Goal: Task Accomplishment & Management: Manage account settings

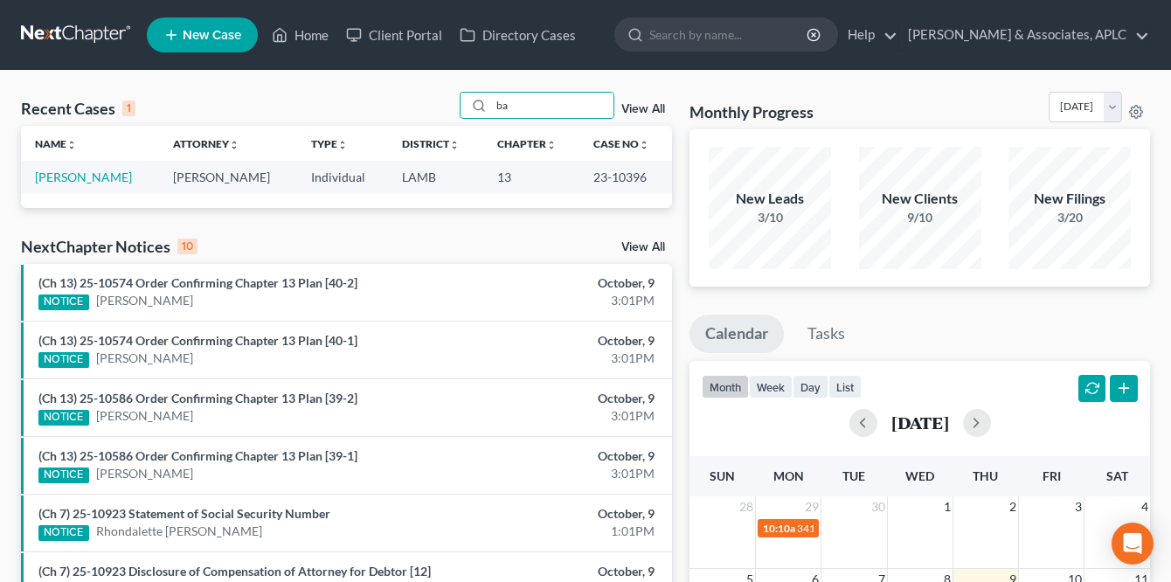
type input "b"
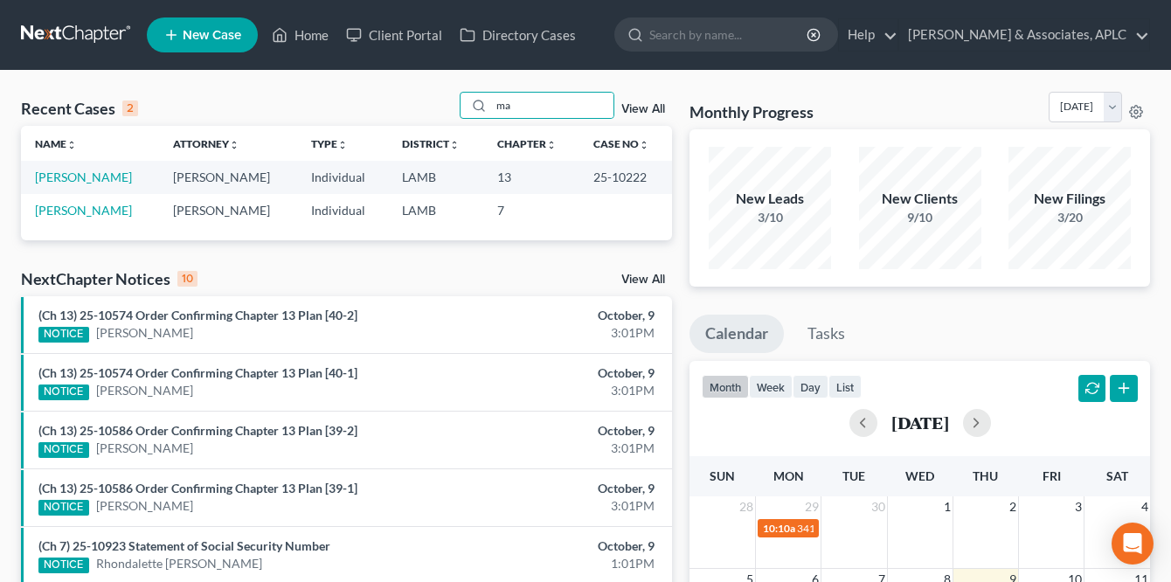
type input "m"
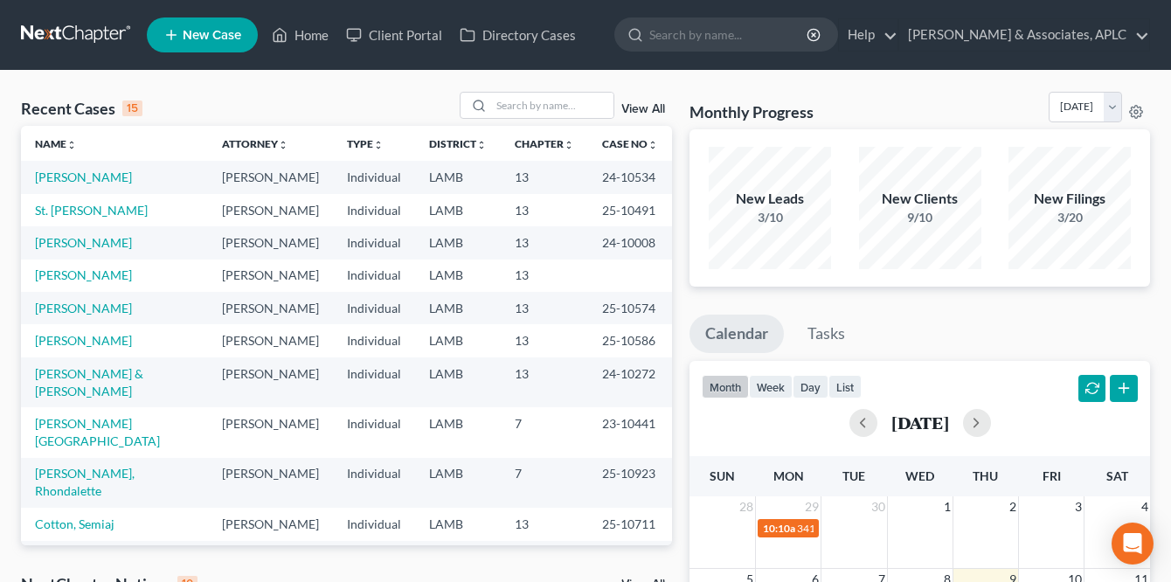
click at [71, 549] on link "[PERSON_NAME]" at bounding box center [83, 556] width 97 height 15
select select "8"
select select "0"
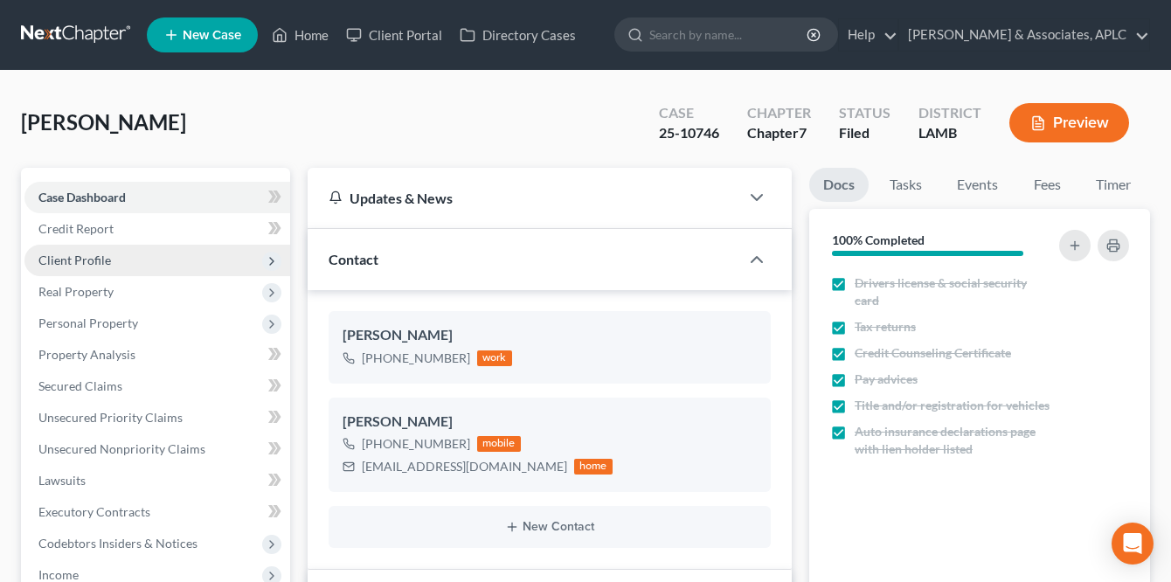
click at [84, 260] on span "Client Profile" at bounding box center [74, 260] width 73 height 15
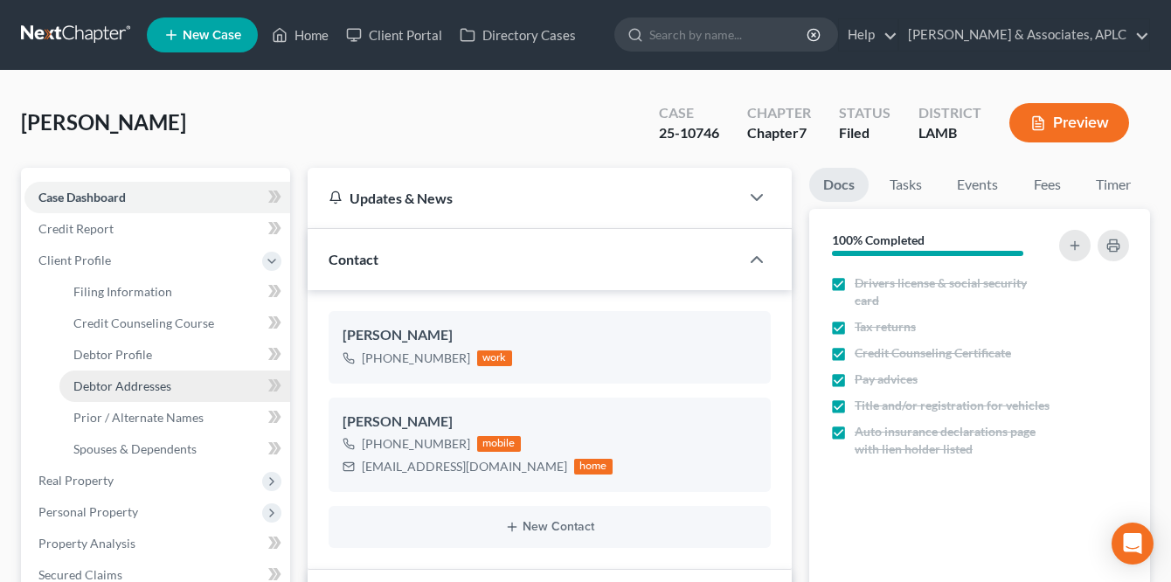
click at [120, 387] on span "Debtor Addresses" at bounding box center [122, 385] width 98 height 15
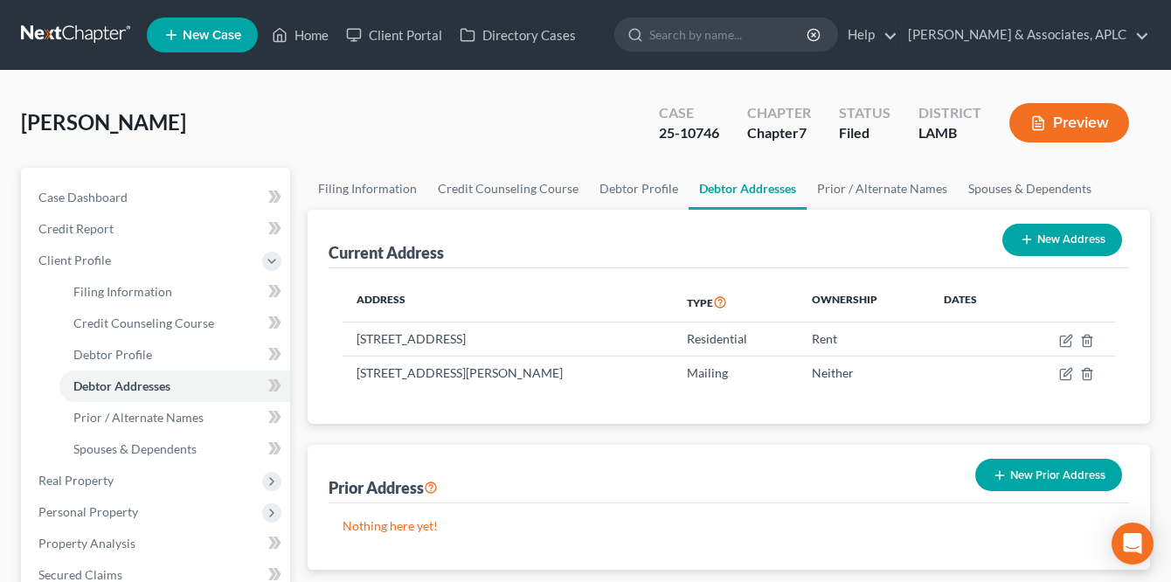
select select "0"
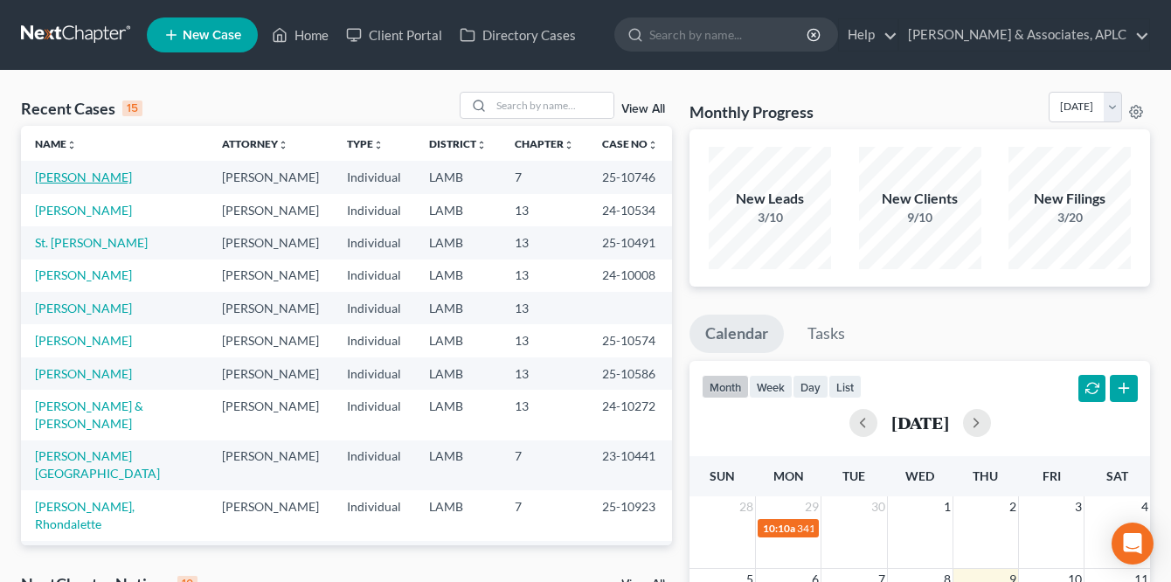
click at [84, 177] on link "[PERSON_NAME]" at bounding box center [83, 177] width 97 height 15
select select "8"
select select "0"
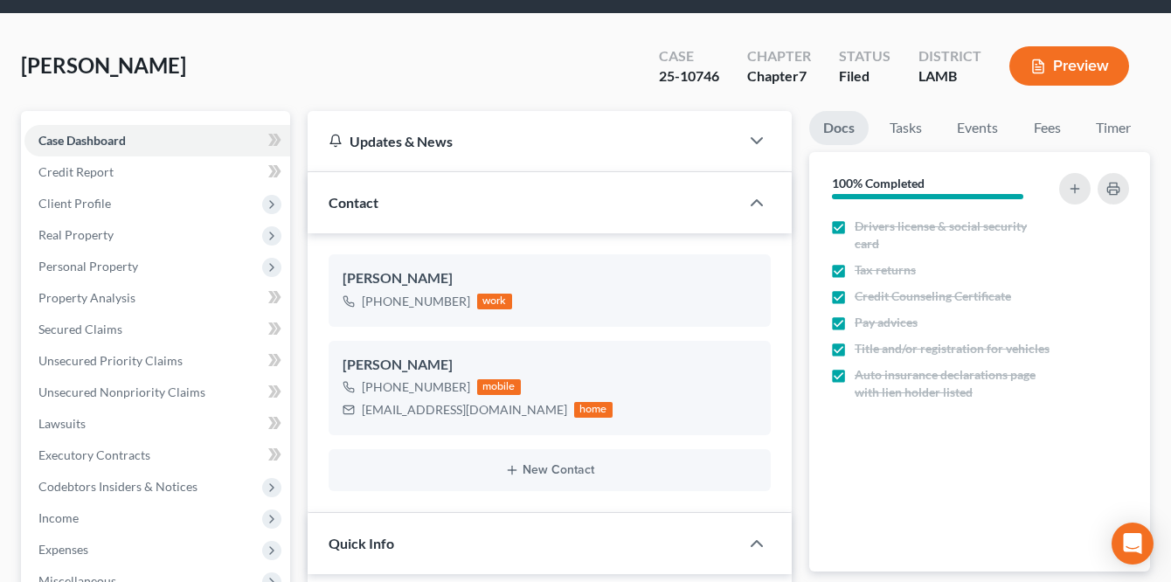
scroll to position [87, 0]
